Goal: Information Seeking & Learning: Learn about a topic

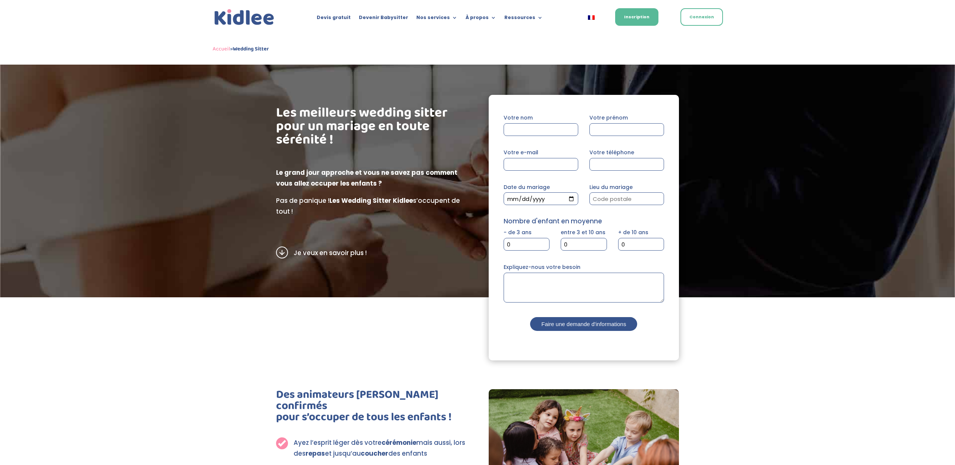
click at [223, 49] on link "Accueil" at bounding box center [222, 48] width 18 height 9
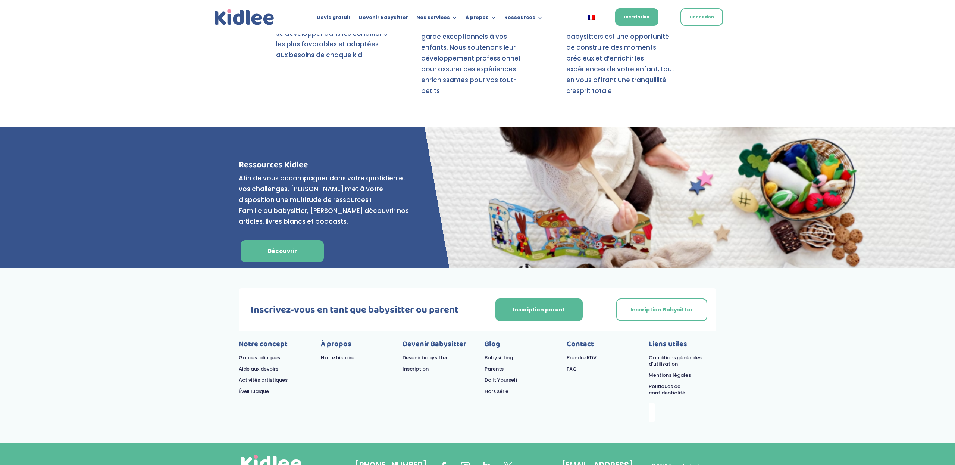
scroll to position [2916, 0]
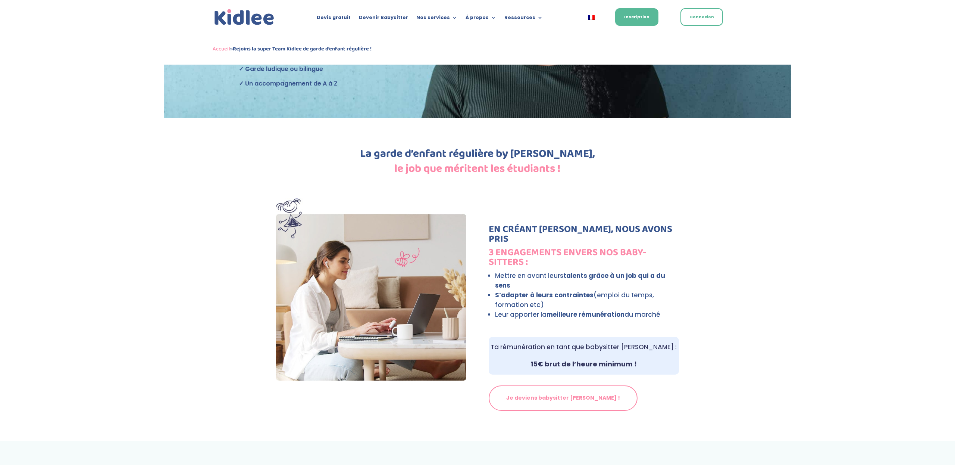
scroll to position [196, 0]
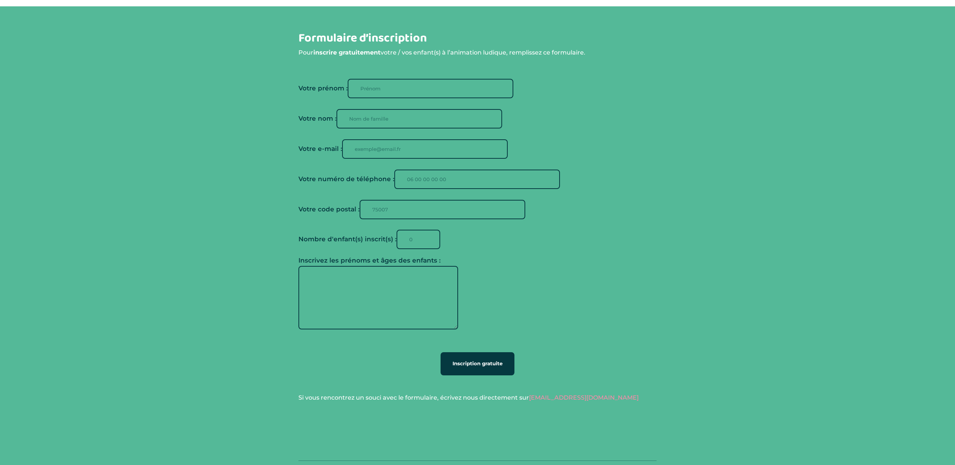
scroll to position [754, 0]
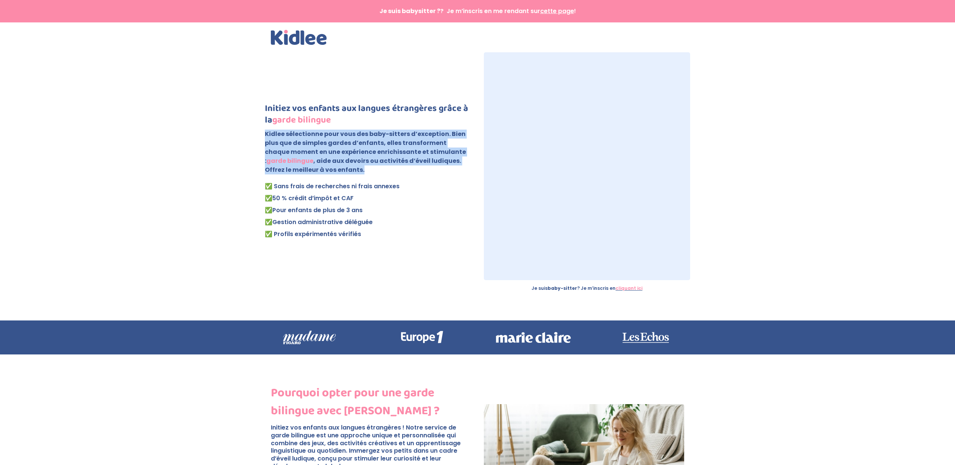
click at [628, 289] on link "cliquant ici" at bounding box center [629, 288] width 27 height 6
